Goal: Information Seeking & Learning: Learn about a topic

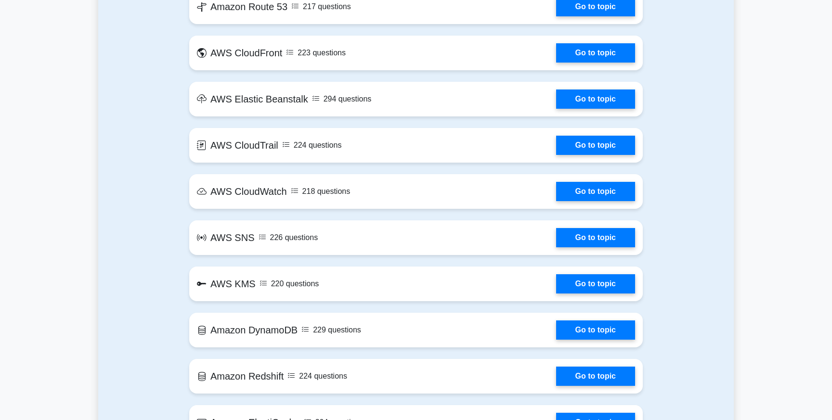
scroll to position [926, 0]
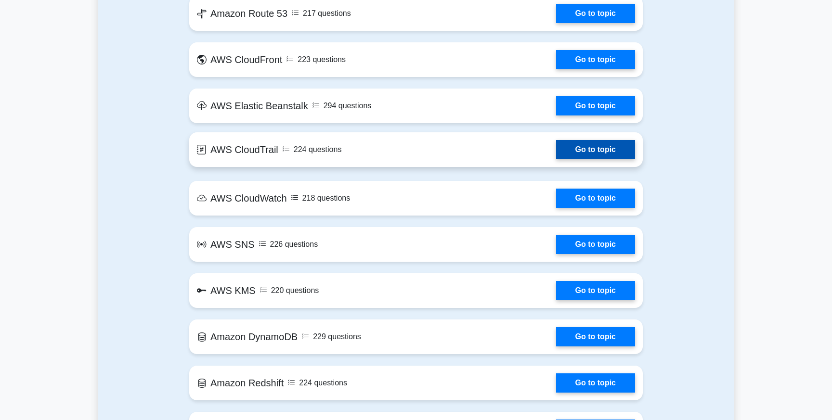
click at [556, 154] on link "Go to topic" at bounding box center [595, 149] width 79 height 19
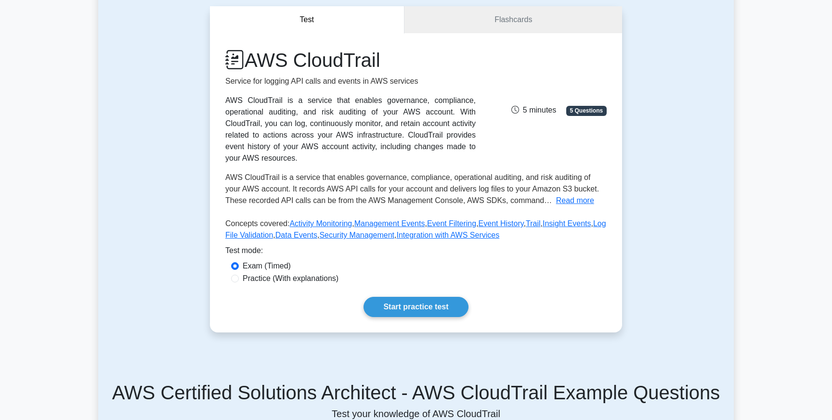
scroll to position [95, 0]
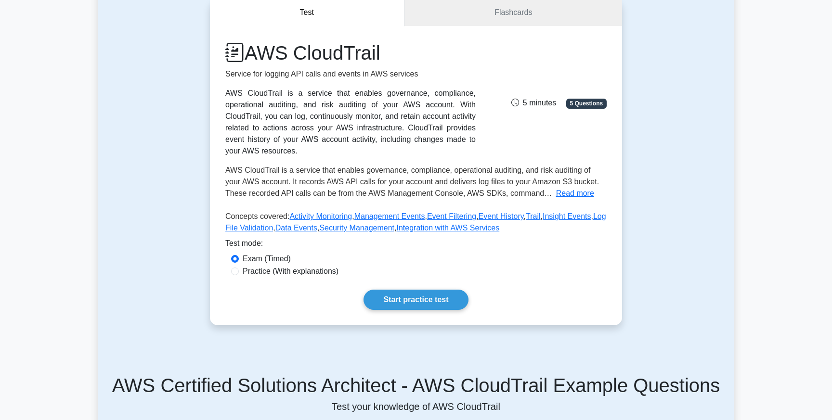
click at [309, 271] on label "Practice (With explanations)" at bounding box center [291, 272] width 96 height 12
click at [239, 271] on input "Practice (With explanations)" at bounding box center [235, 272] width 8 height 8
radio input "true"
click at [437, 305] on link "Start practice test" at bounding box center [415, 300] width 104 height 20
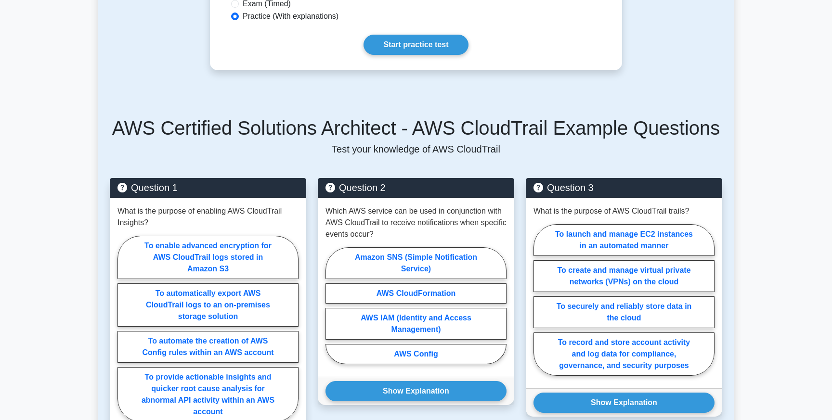
scroll to position [477, 0]
